Goal: Task Accomplishment & Management: Manage account settings

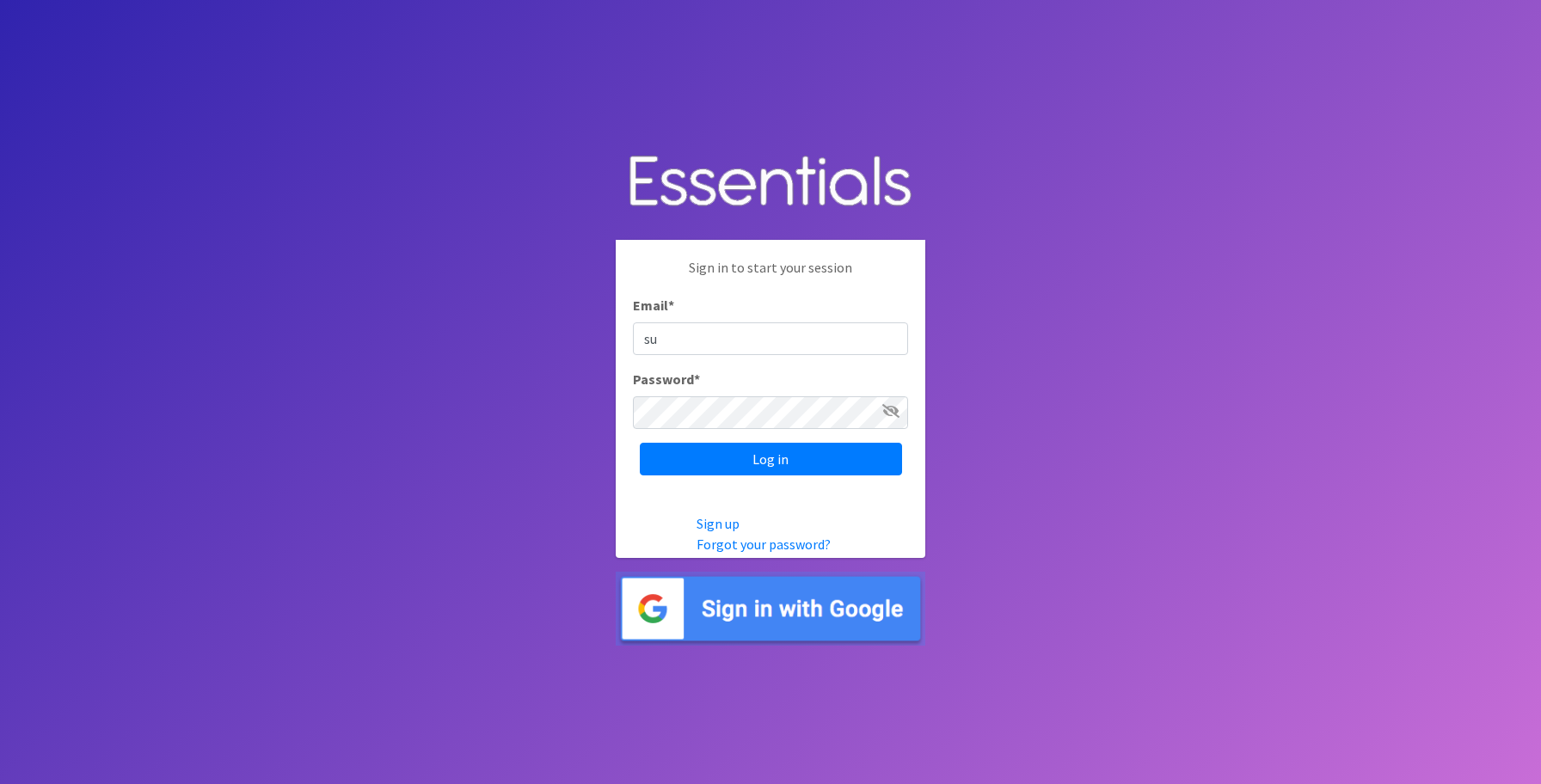
type input "s"
click at [1199, 369] on body "Sign in to start your session Email * Password * Log in Sign up Forgot your pas…" at bounding box center [770, 392] width 1541 height 784
click at [777, 467] on input "Log in" at bounding box center [771, 459] width 262 height 33
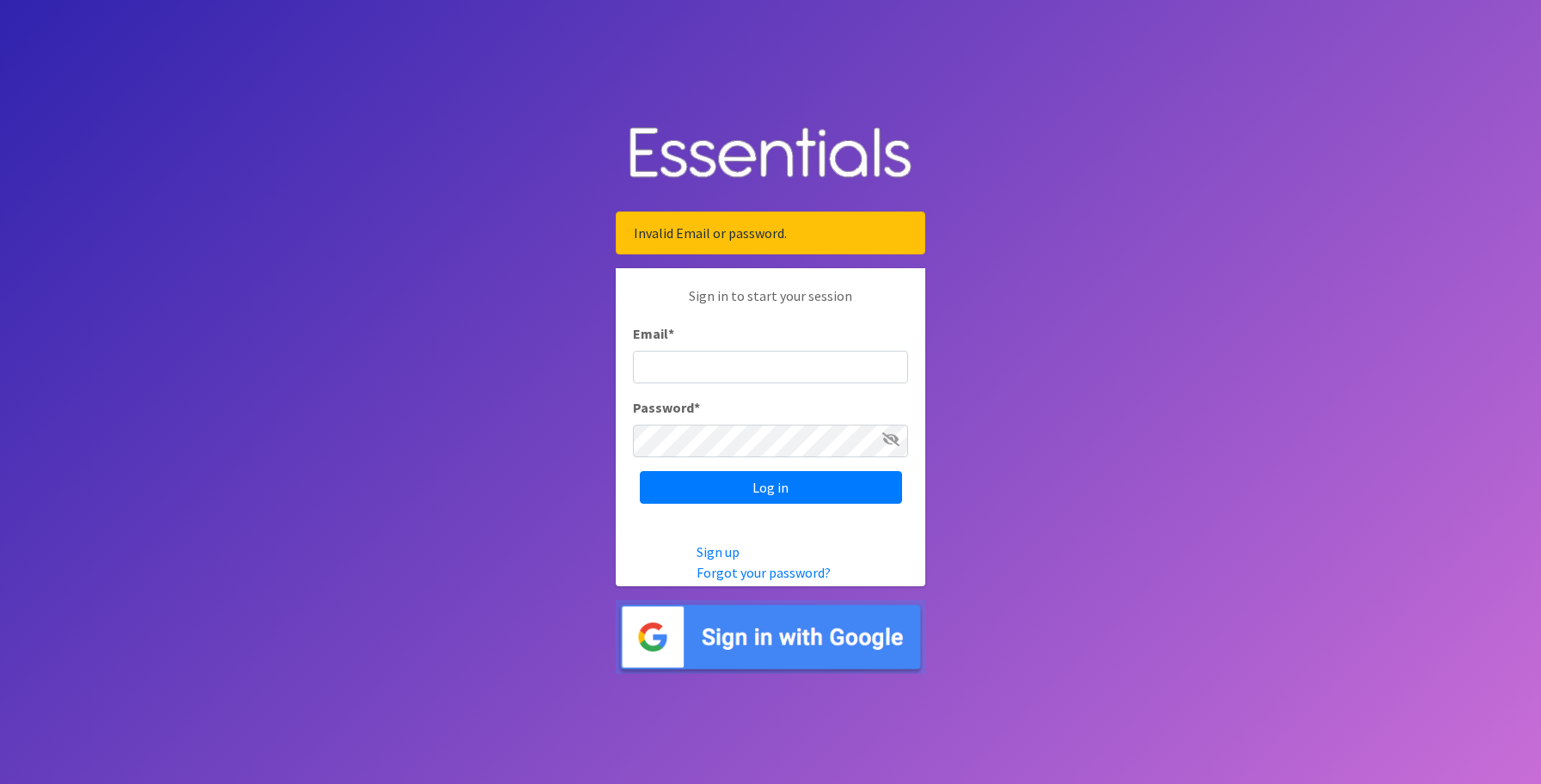
type input "[EMAIL_ADDRESS][DOMAIN_NAME]"
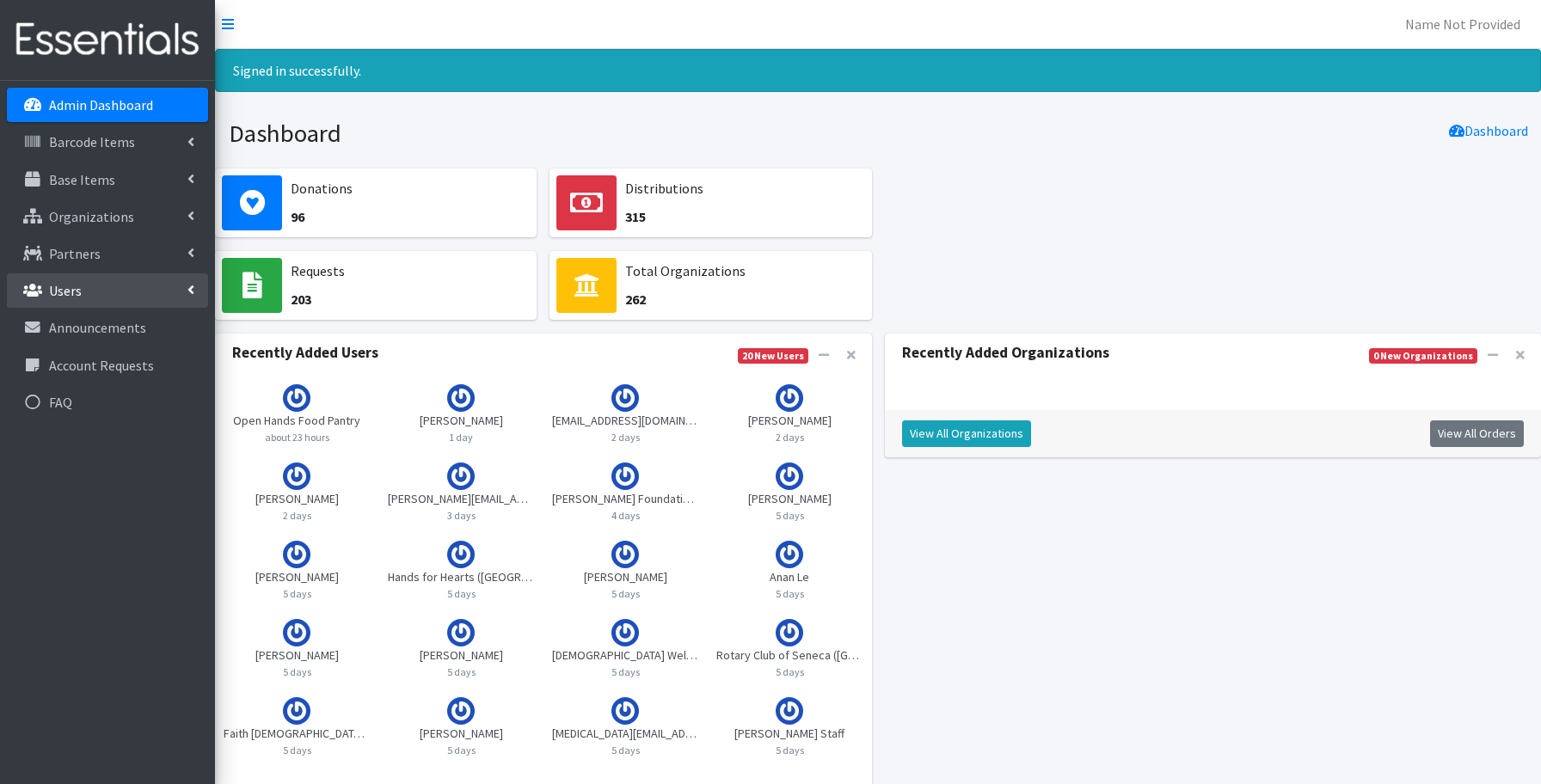
click at [76, 289] on p "Users" at bounding box center [65, 291] width 33 height 18
click at [91, 328] on link "All Users" at bounding box center [107, 327] width 201 height 34
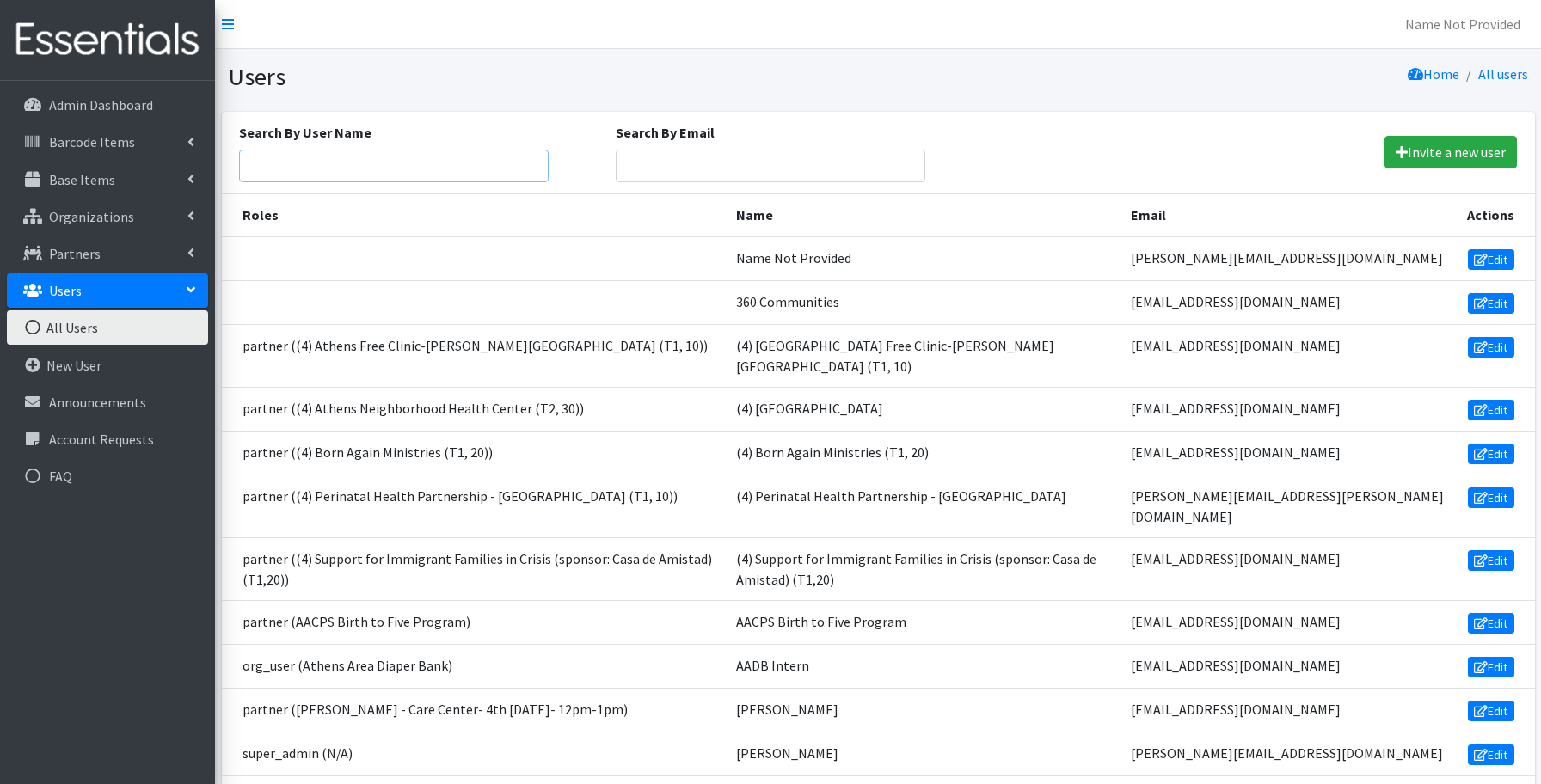
click at [480, 168] on input "Search By User Name" at bounding box center [394, 165] width 310 height 33
click at [718, 159] on input "Search By Email" at bounding box center [770, 165] width 310 height 33
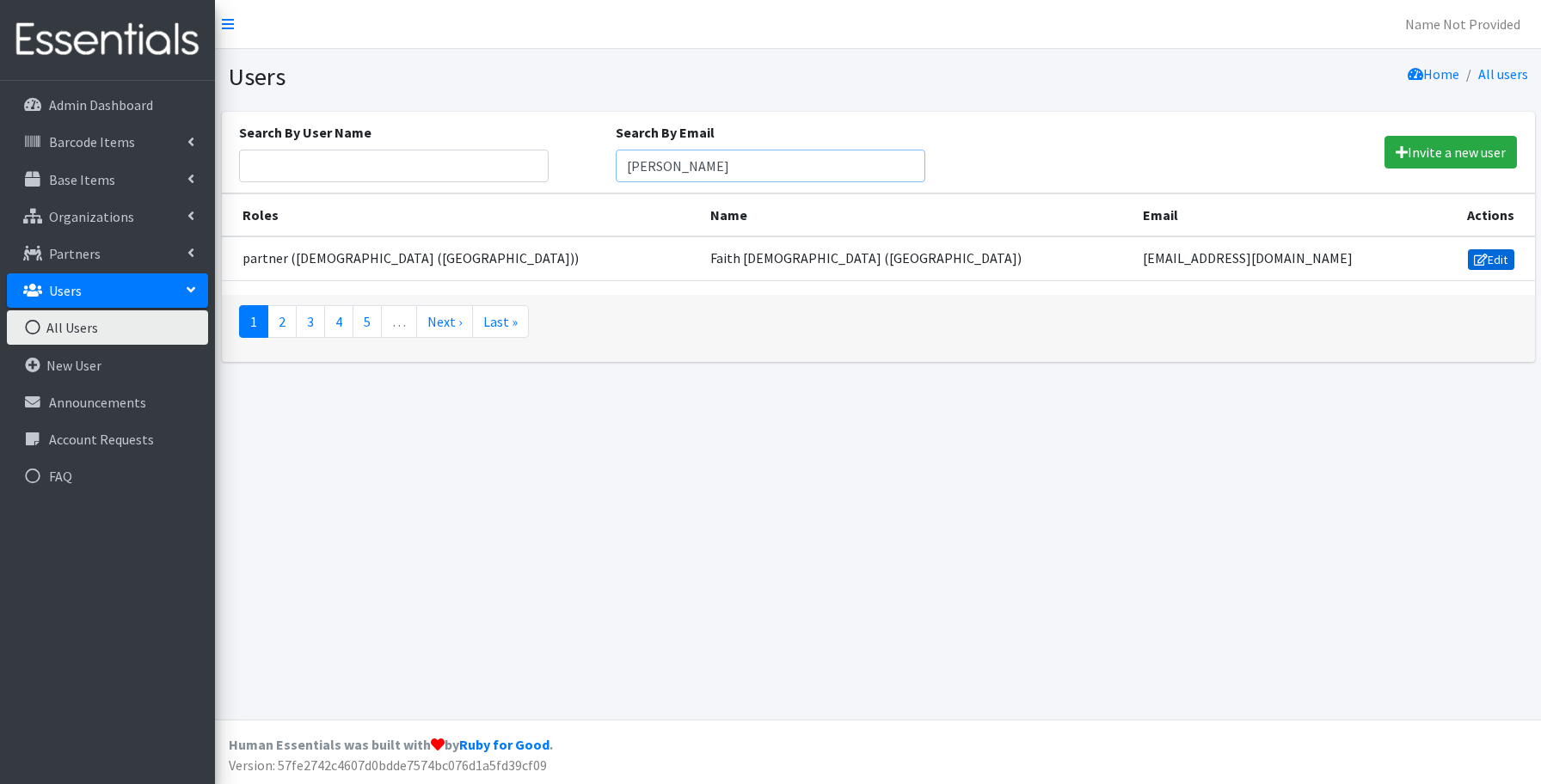
type input "[PERSON_NAME]"
click at [1485, 258] on link "Edit" at bounding box center [1491, 259] width 47 height 20
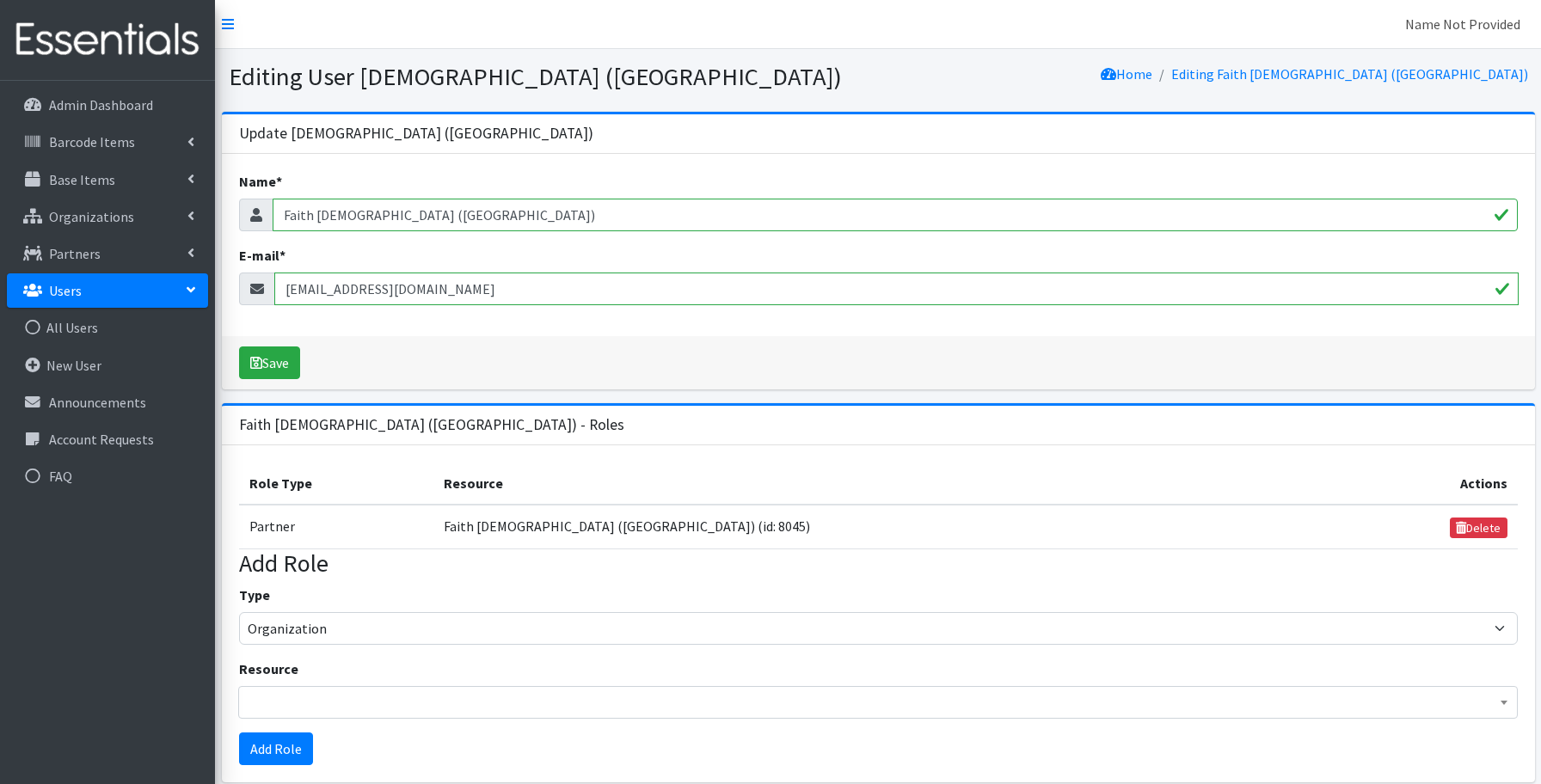
click at [1468, 27] on link "Name Not Provided" at bounding box center [1463, 24] width 142 height 34
click at [1428, 65] on link "Log Out" at bounding box center [1414, 61] width 239 height 32
